Goal: Check status: Check status

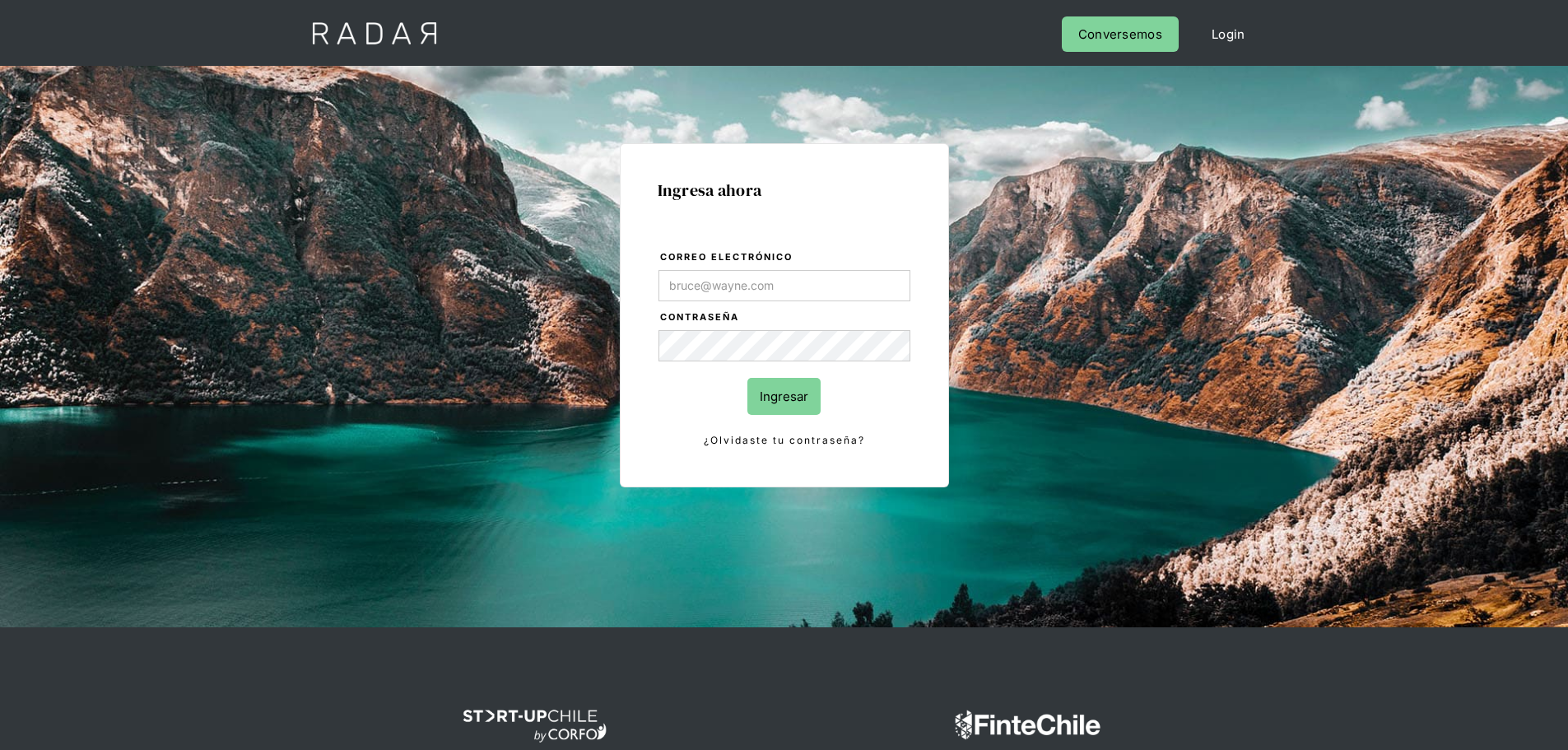
type input "Evans@prontopaga.com"
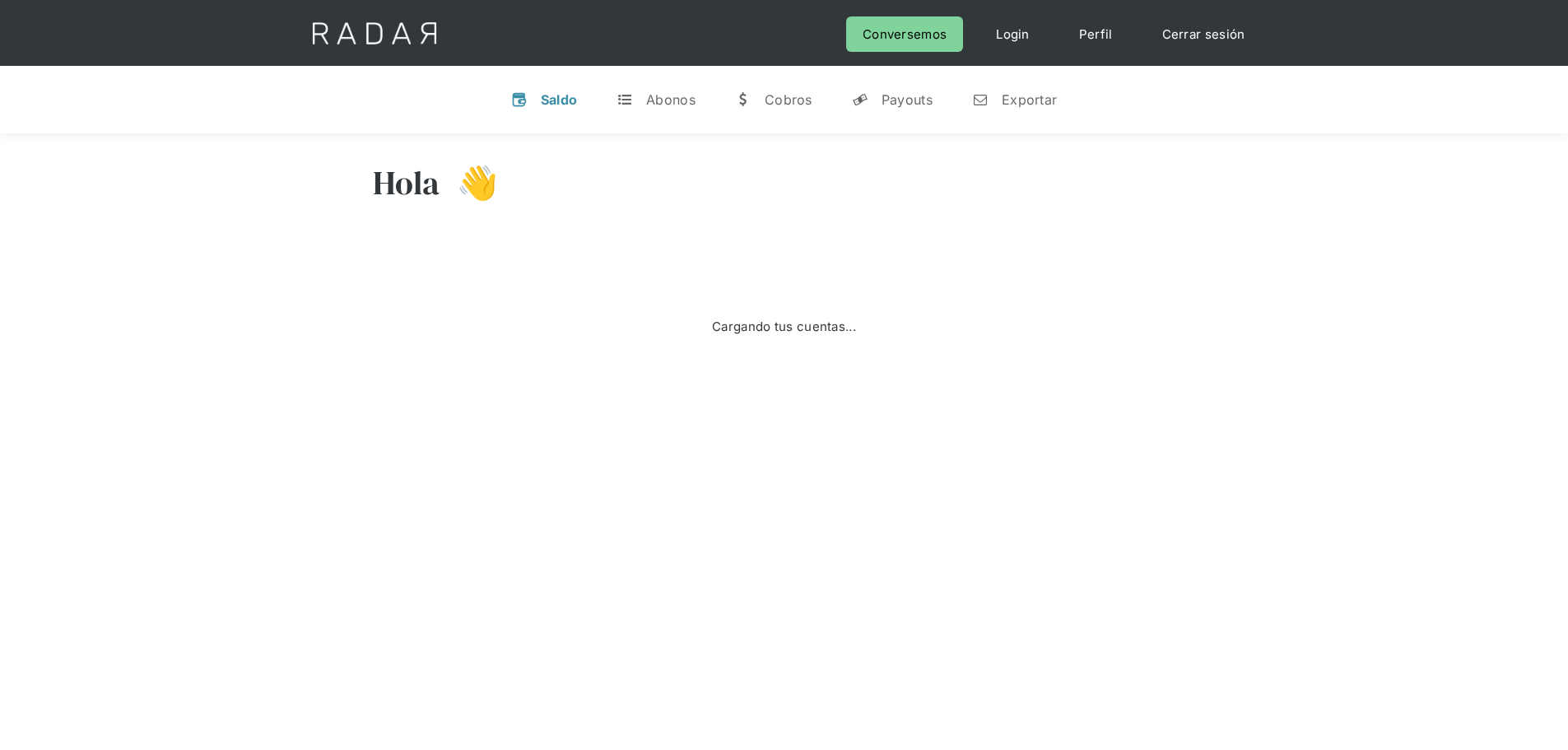
drag, startPoint x: 986, startPoint y: 335, endPoint x: 988, endPoint y: 324, distance: 11.2
click at [986, 334] on div "Cargando tus cuentas..." at bounding box center [784, 327] width 823 height 165
click at [561, 105] on div "Saldo" at bounding box center [559, 99] width 37 height 17
click at [912, 102] on div "Payouts" at bounding box center [907, 99] width 51 height 17
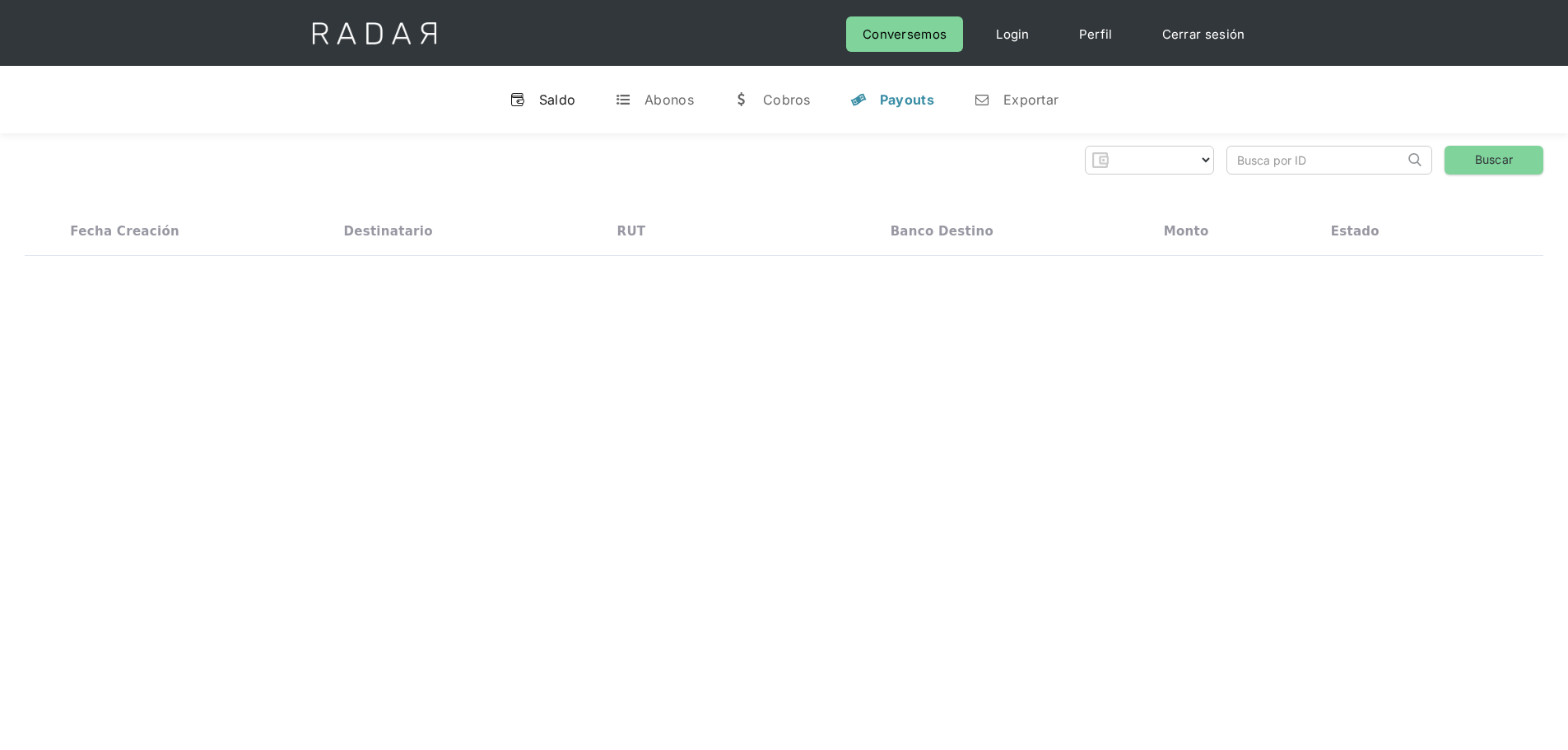
click at [562, 96] on div "Saldo" at bounding box center [558, 99] width 37 height 17
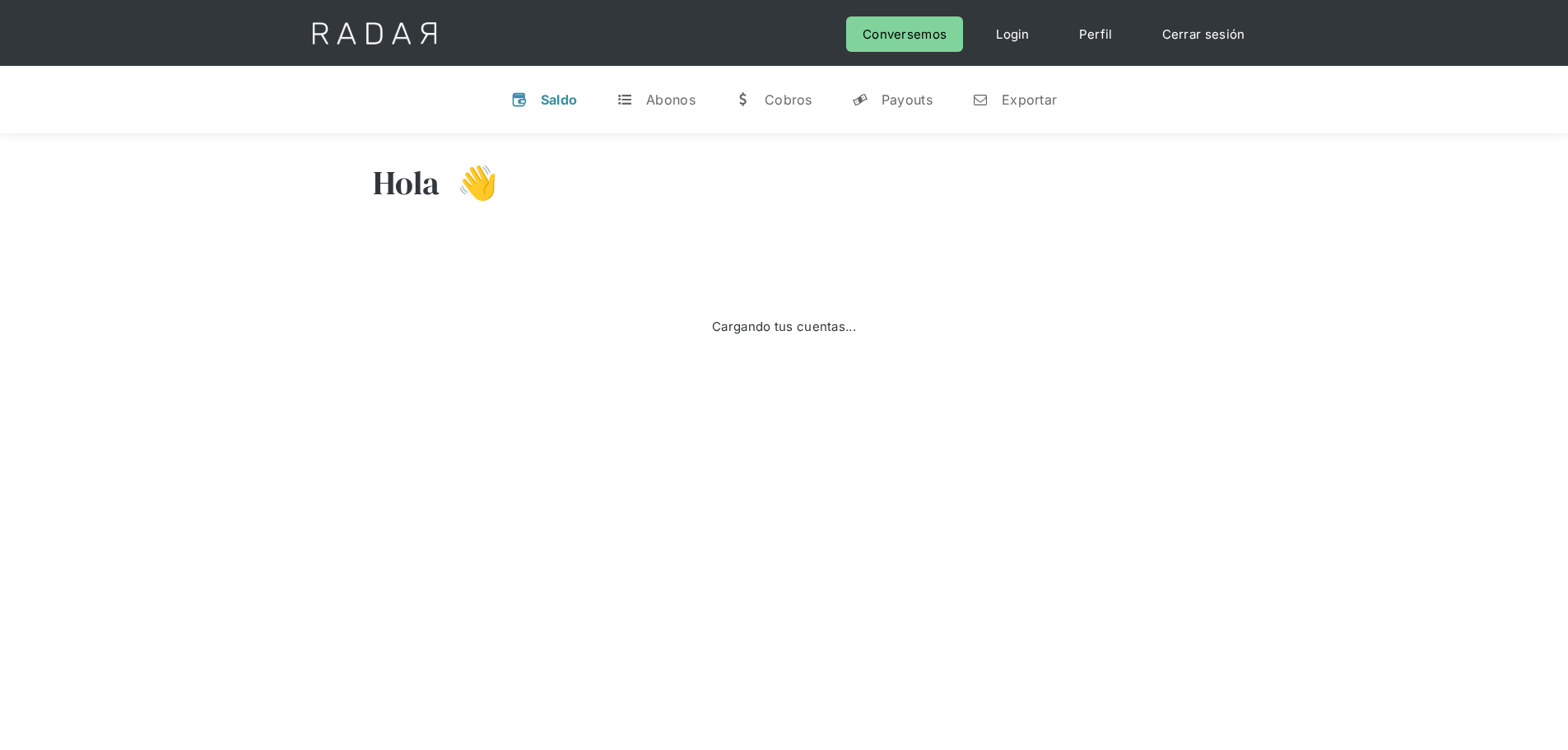
click at [1213, 30] on link "Cerrar sesión" at bounding box center [1203, 34] width 116 height 35
click at [1216, 33] on link "Cerrar sesión" at bounding box center [1203, 34] width 116 height 35
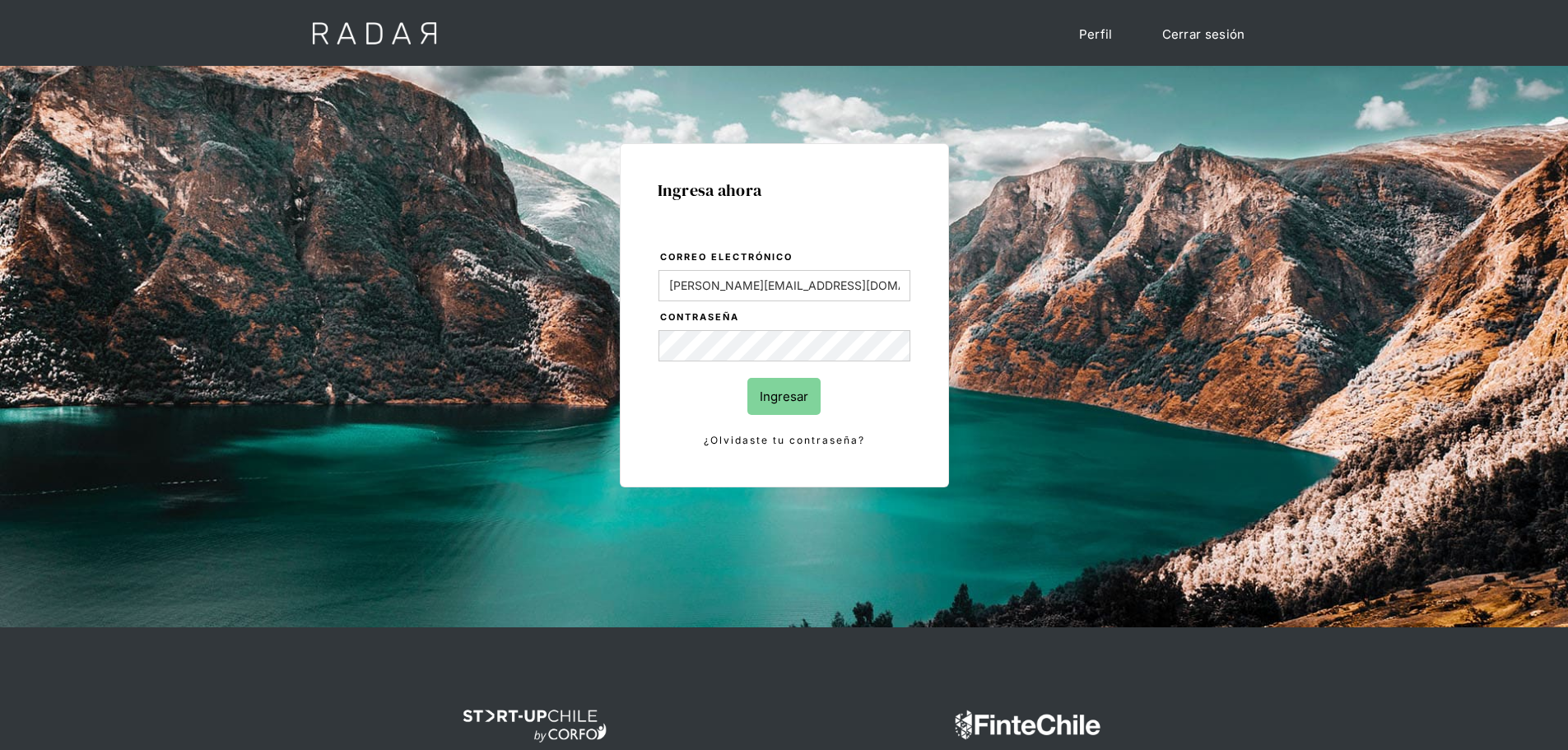
drag, startPoint x: 804, startPoint y: 393, endPoint x: 983, endPoint y: 387, distance: 179.1
click at [804, 393] on input "Ingresar" at bounding box center [783, 396] width 73 height 37
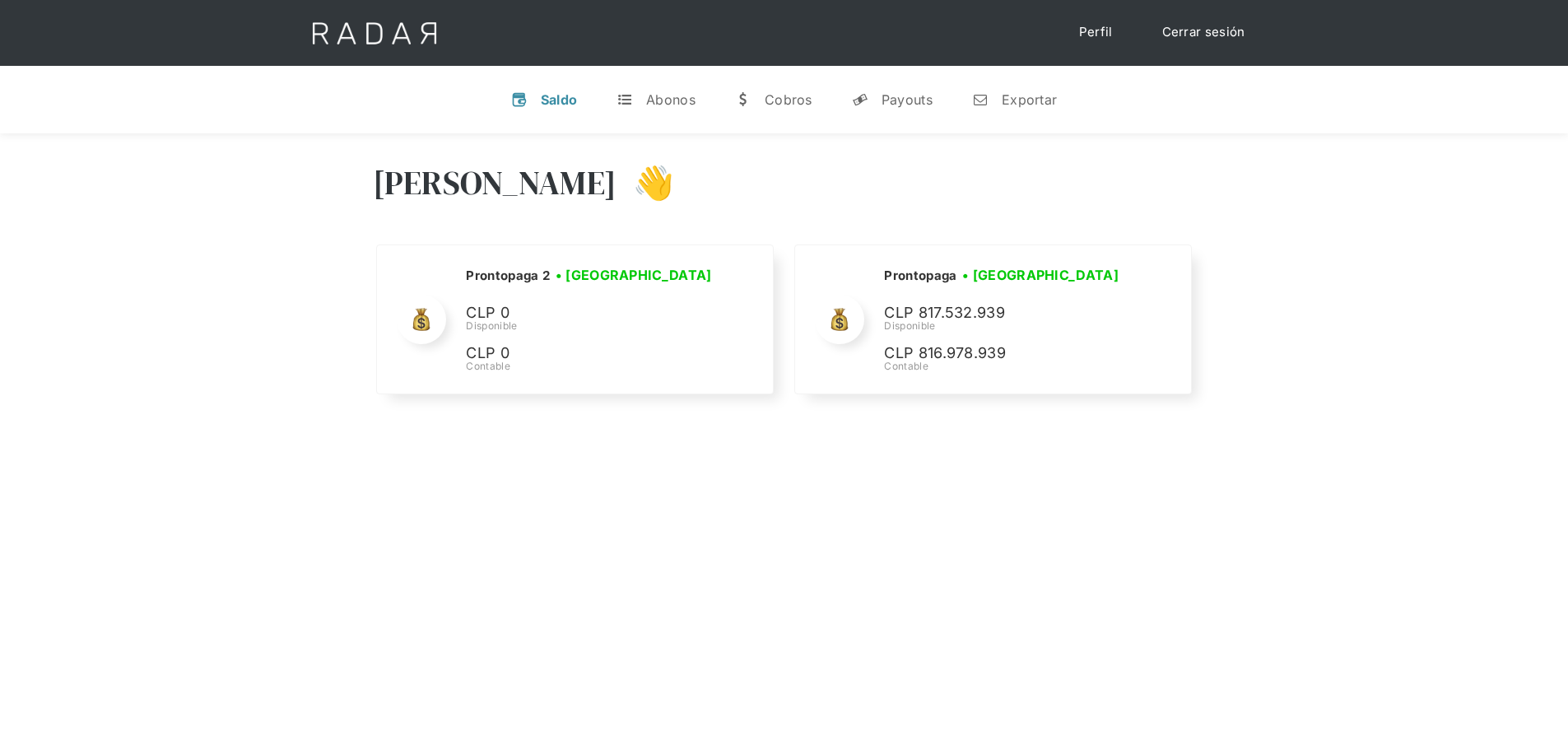
drag, startPoint x: 1238, startPoint y: 34, endPoint x: 1283, endPoint y: 25, distance: 45.9
click at [1238, 34] on link "Cerrar sesión" at bounding box center [1203, 32] width 116 height 32
